Goal: Transaction & Acquisition: Purchase product/service

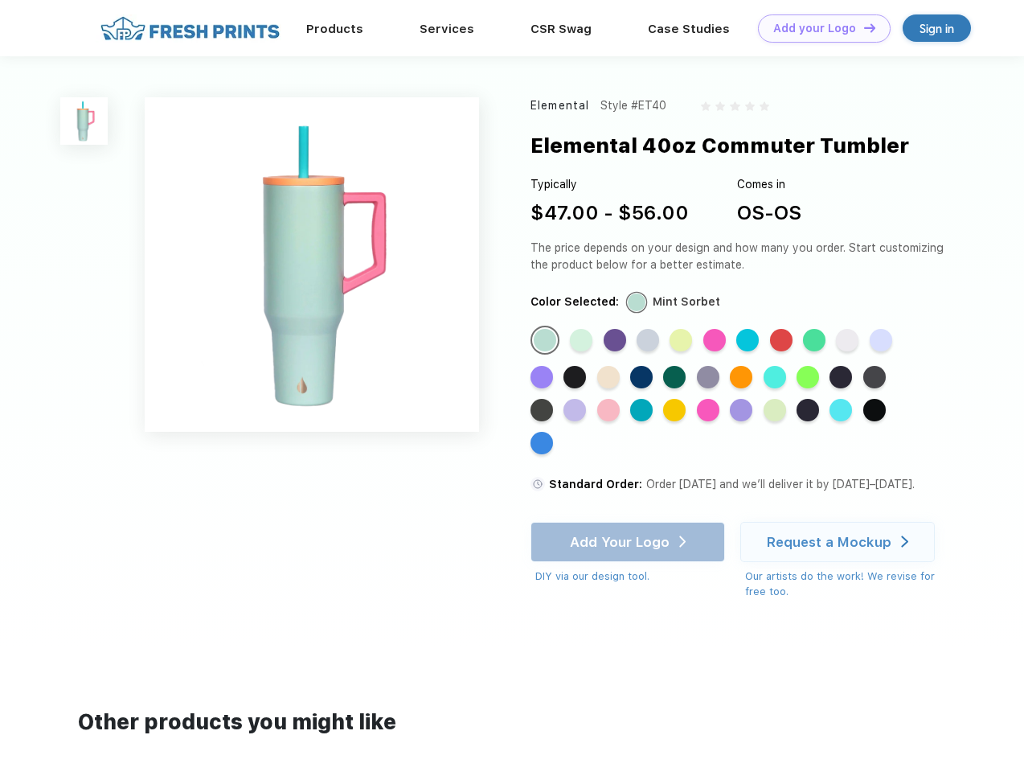
click at [818, 28] on link "Add your Logo Design Tool" at bounding box center [824, 28] width 133 height 28
click at [0, 0] on div "Design Tool" at bounding box center [0, 0] width 0 height 0
click at [863, 27] on link "Add your Logo Design Tool" at bounding box center [824, 28] width 133 height 28
click at [84, 121] on img at bounding box center [83, 120] width 47 height 47
click at [547, 341] on div "Standard Color" at bounding box center [545, 340] width 23 height 23
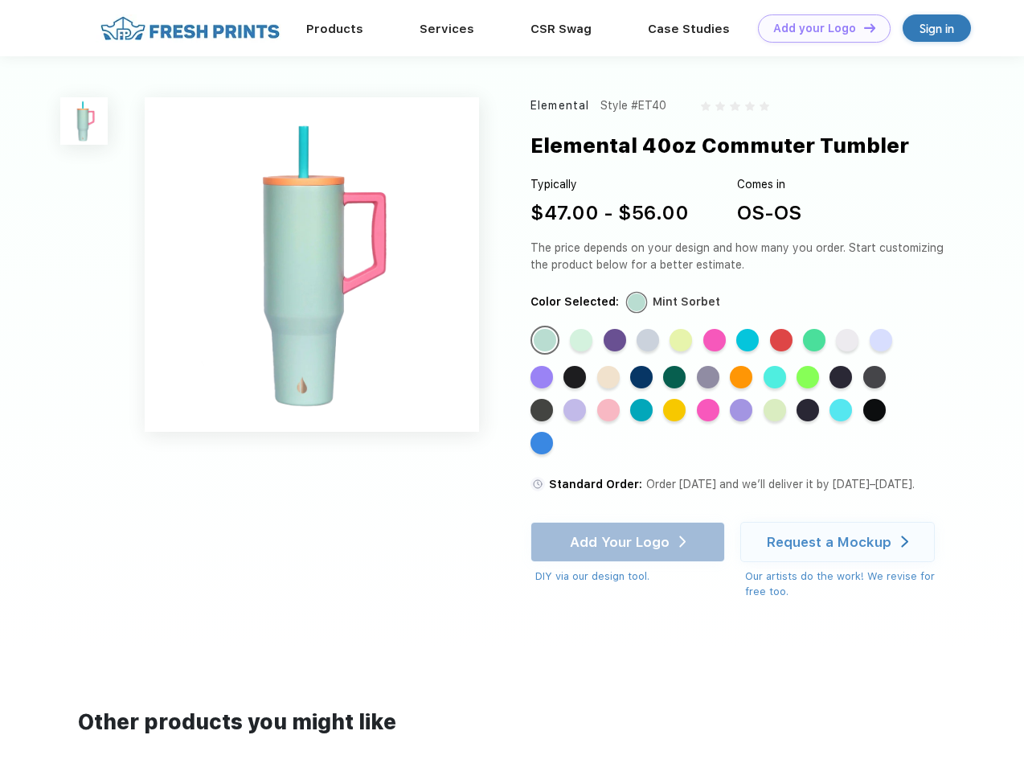
click at [583, 341] on div "Standard Color" at bounding box center [581, 340] width 23 height 23
click at [617, 341] on div "Standard Color" at bounding box center [615, 340] width 23 height 23
click at [650, 341] on div "Standard Color" at bounding box center [648, 340] width 23 height 23
click at [682, 341] on div "Standard Color" at bounding box center [681, 340] width 23 height 23
click at [716, 341] on div "Standard Color" at bounding box center [714, 340] width 23 height 23
